Goal: Transaction & Acquisition: Obtain resource

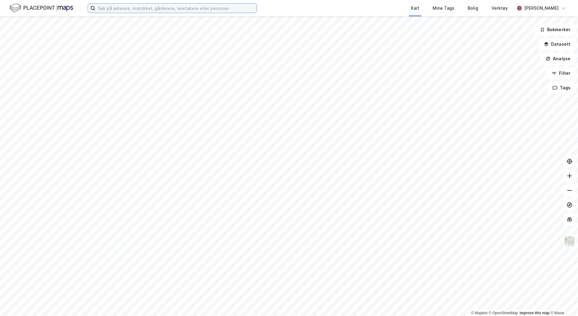
click at [148, 7] on input at bounding box center [175, 8] width 161 height 9
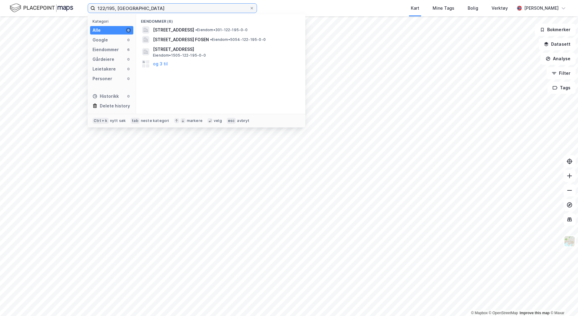
type input "122/195, [GEOGRAPHIC_DATA]"
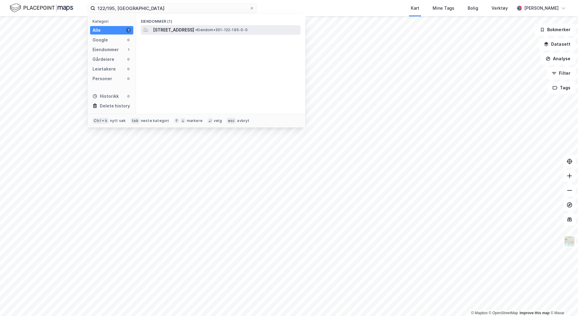
click at [171, 32] on span "[STREET_ADDRESS]" at bounding box center [173, 29] width 41 height 7
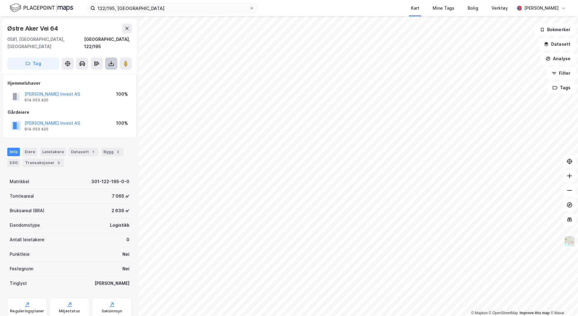
click at [113, 60] on icon at bounding box center [111, 63] width 6 height 6
click at [105, 71] on div "Last ned grunnbok" at bounding box center [85, 76] width 64 height 10
